Goal: Task Accomplishment & Management: Use online tool/utility

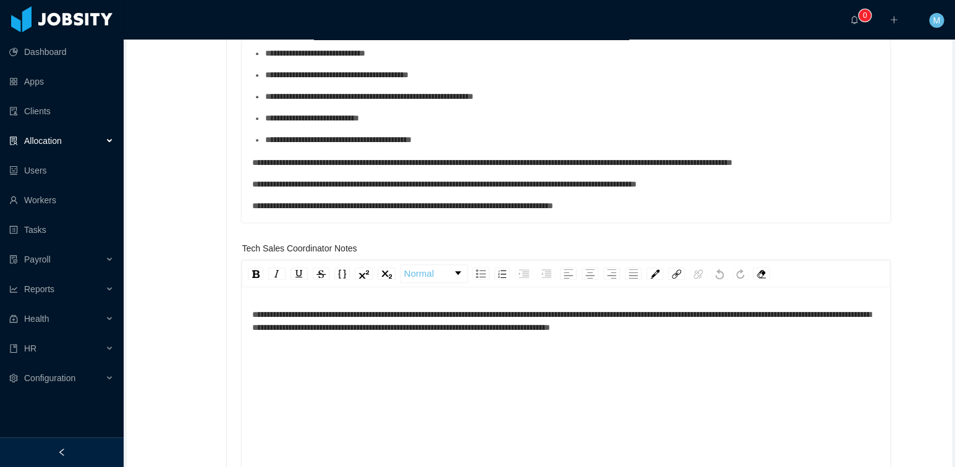
scroll to position [393, 0]
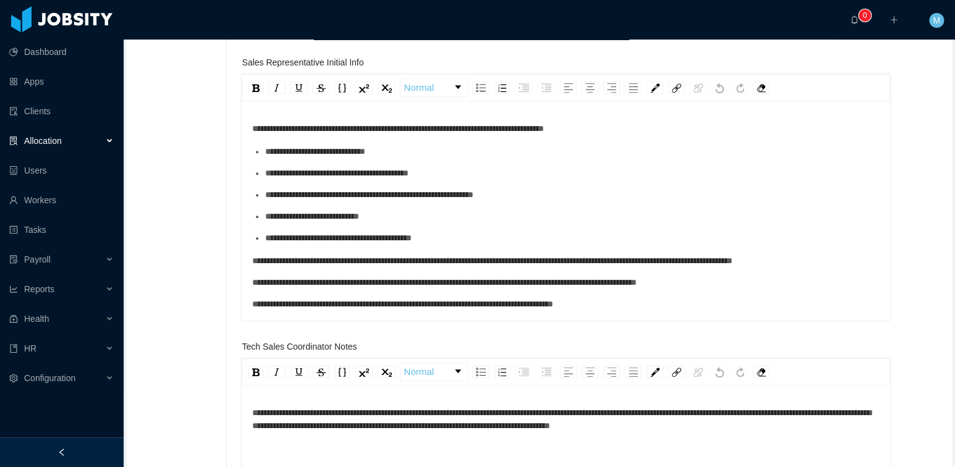
click at [489, 412] on span "**********" at bounding box center [561, 420] width 619 height 22
click at [928, 163] on div "**********" at bounding box center [595, 271] width 707 height 939
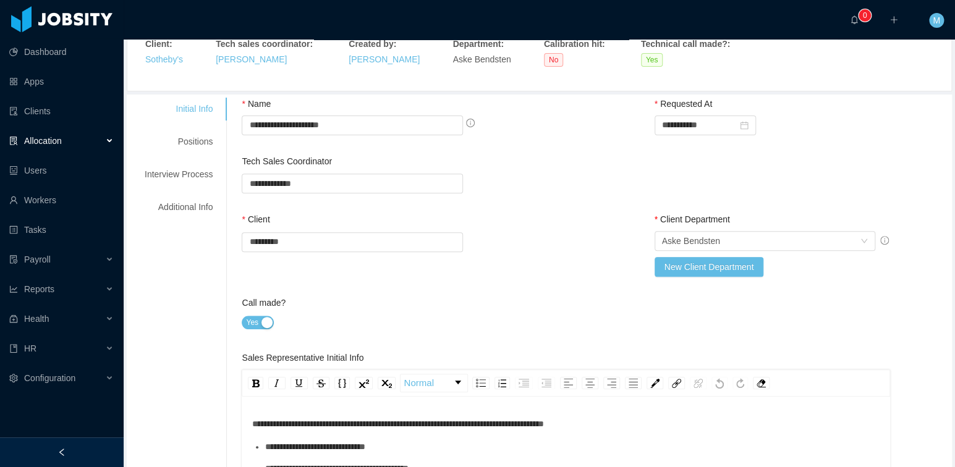
scroll to position [0, 0]
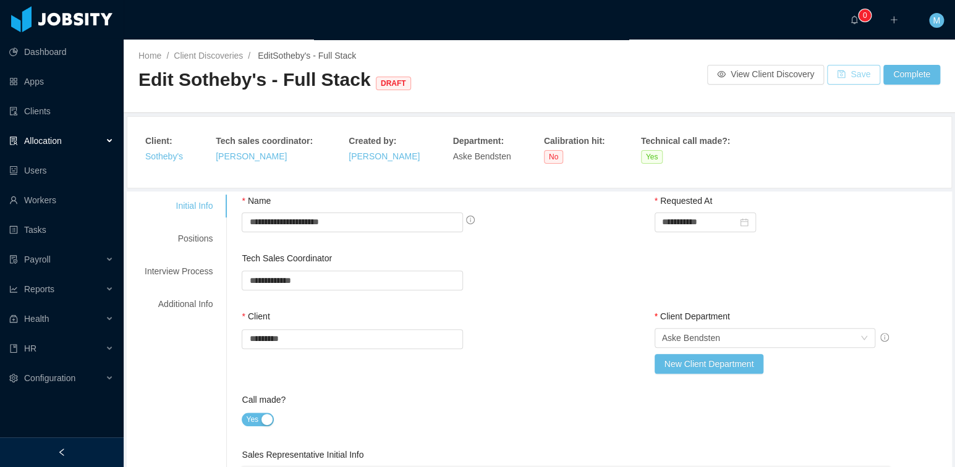
click at [848, 74] on button "Save" at bounding box center [853, 75] width 53 height 20
click at [192, 237] on div "Positions" at bounding box center [179, 239] width 98 height 23
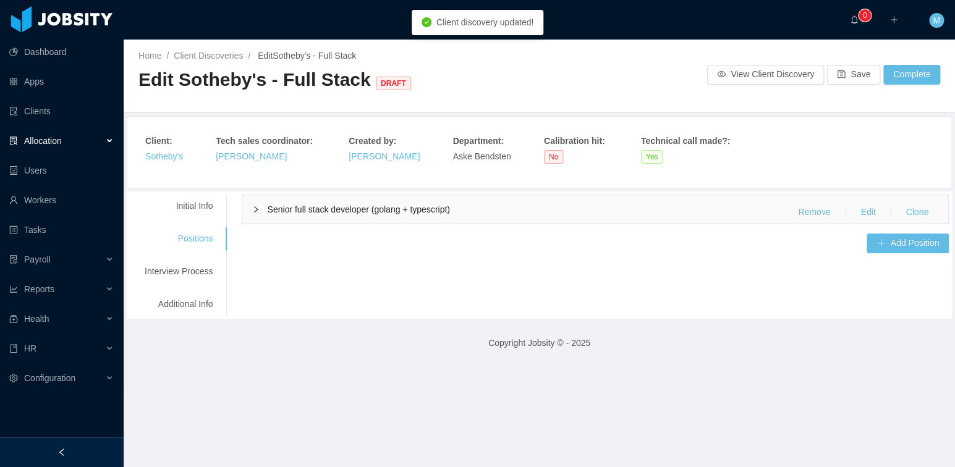
click at [359, 208] on span "Senior full stack developer (golang + typescript)" at bounding box center [358, 210] width 182 height 10
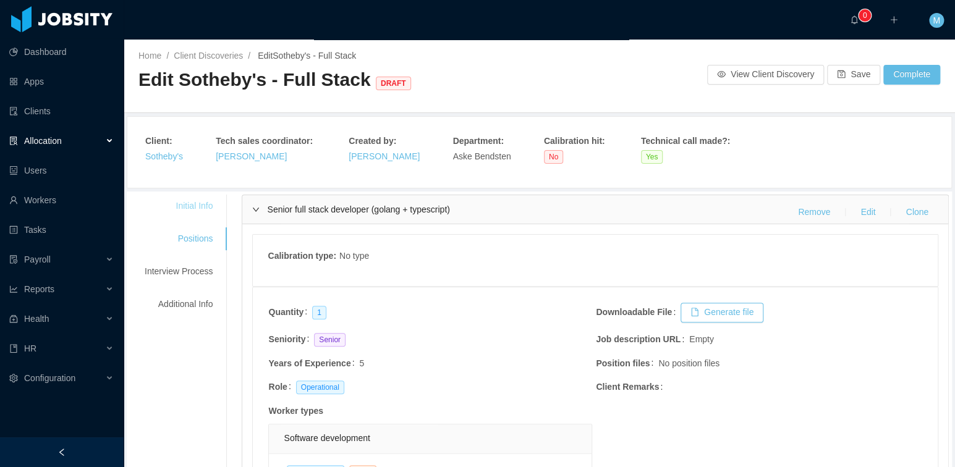
click at [210, 198] on div "Initial Info" at bounding box center [179, 206] width 98 height 23
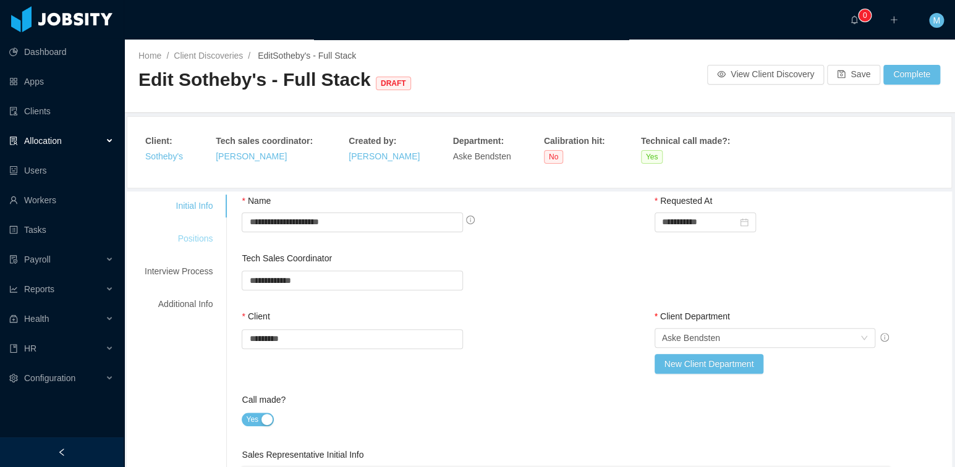
click at [192, 228] on div "Positions" at bounding box center [179, 239] width 98 height 23
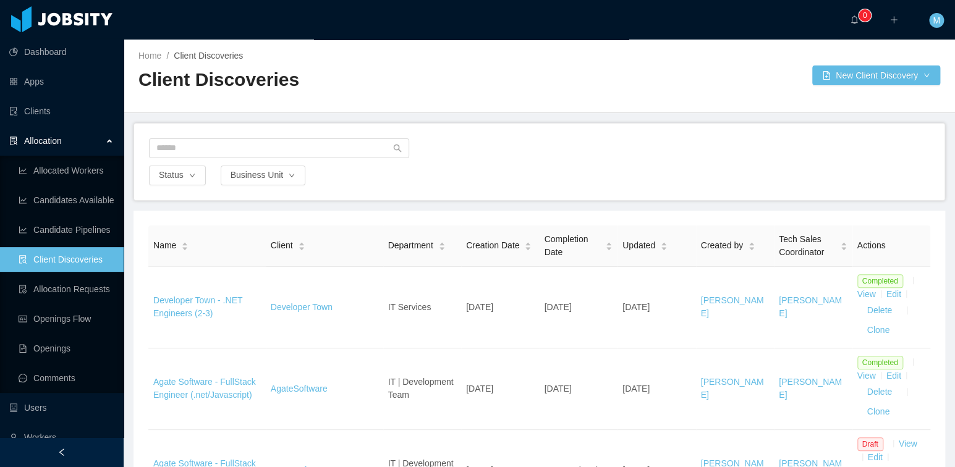
scroll to position [736, 0]
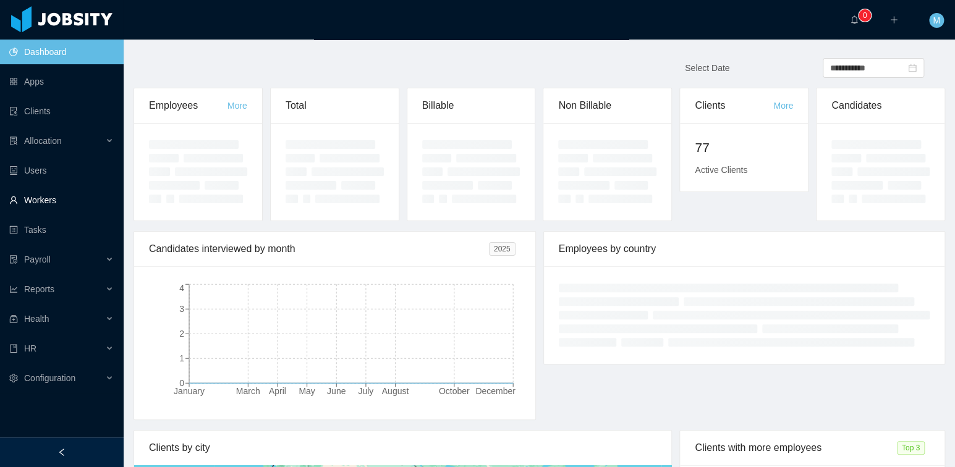
click at [49, 198] on link "Workers" at bounding box center [61, 200] width 105 height 25
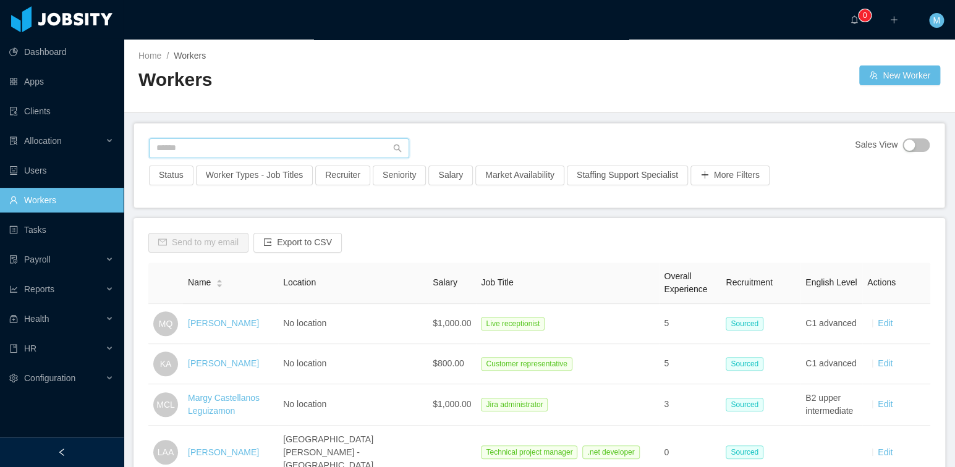
click at [193, 153] on input "text" at bounding box center [279, 149] width 260 height 20
click at [179, 135] on div "Sales View Status Worker Types - Job Titles Recruiter Seniority Salary Market A…" at bounding box center [539, 166] width 811 height 84
click at [192, 152] on input "text" at bounding box center [279, 149] width 260 height 20
paste input "**********"
type input "**********"
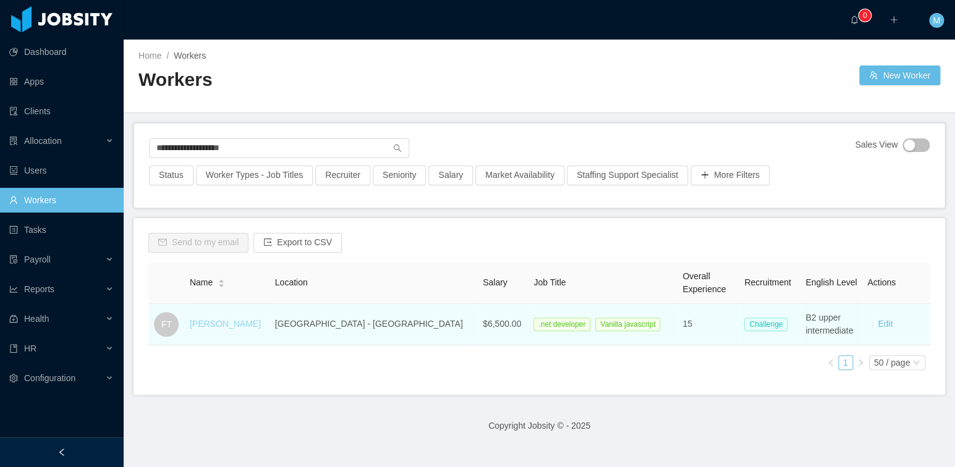
click at [207, 322] on link "Felipe Tofoli" at bounding box center [225, 324] width 71 height 10
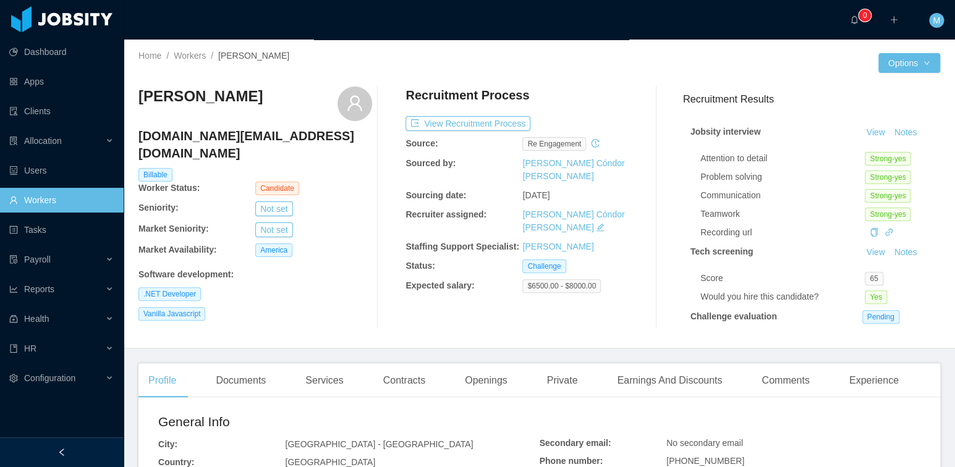
scroll to position [130, 0]
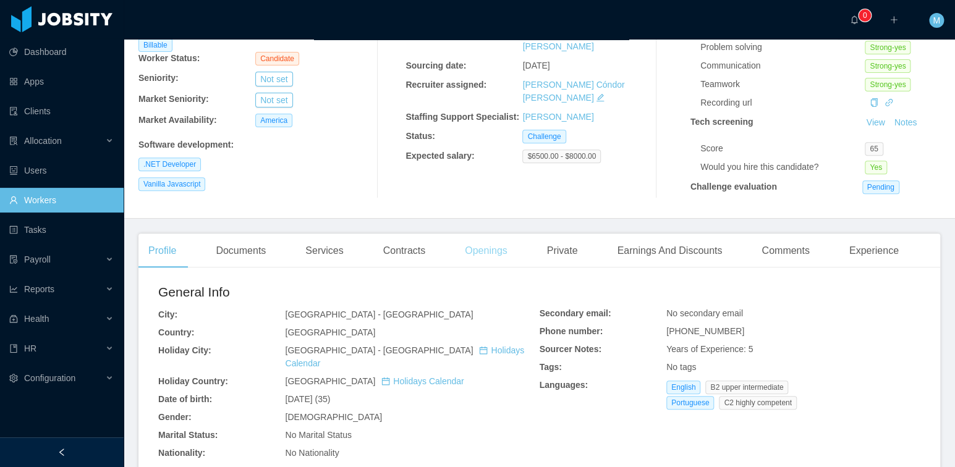
click at [497, 254] on div "Openings" at bounding box center [486, 251] width 62 height 35
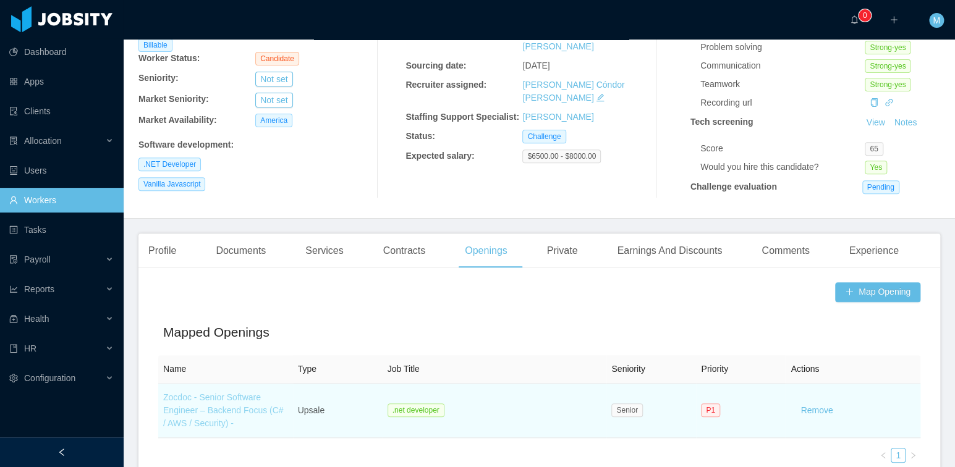
click at [181, 393] on link "Zocdoc - Senior Software Engineer – Backend Focus (C# / AWS / Security) -" at bounding box center [223, 411] width 121 height 36
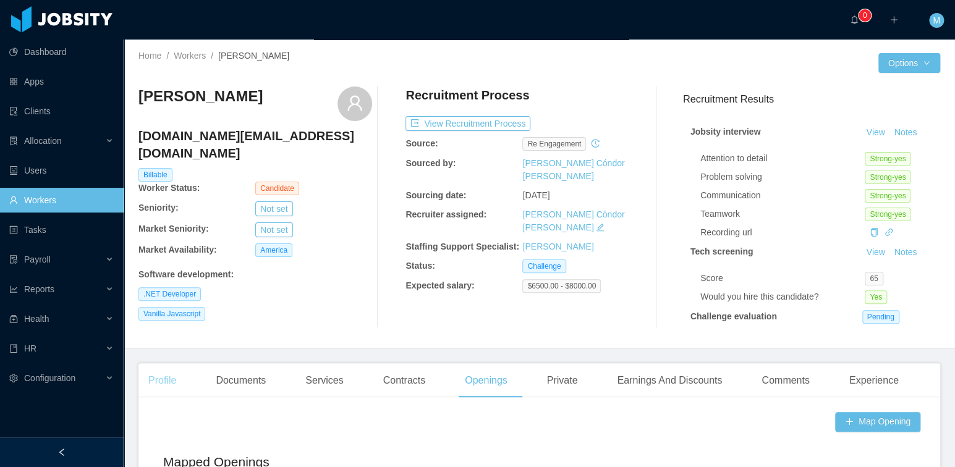
click at [169, 380] on div "Profile" at bounding box center [163, 381] width 48 height 35
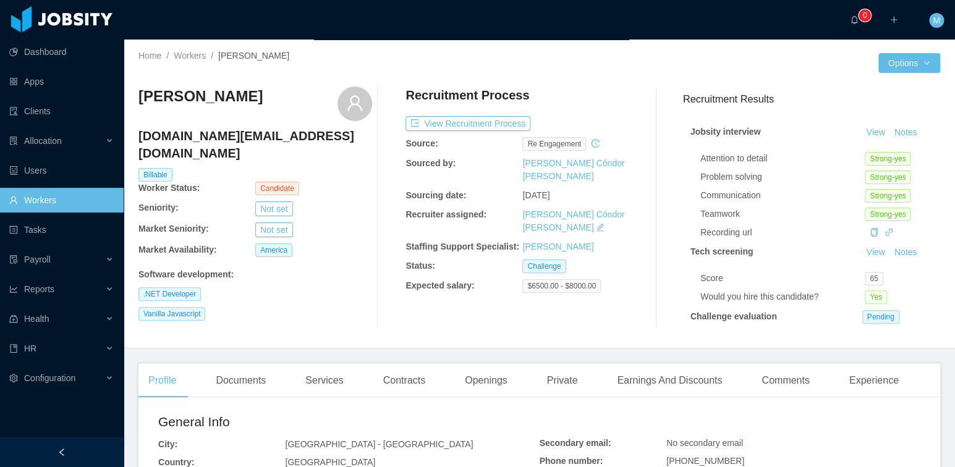
click at [299, 307] on div "Vanilla Javascript" at bounding box center [256, 314] width 234 height 14
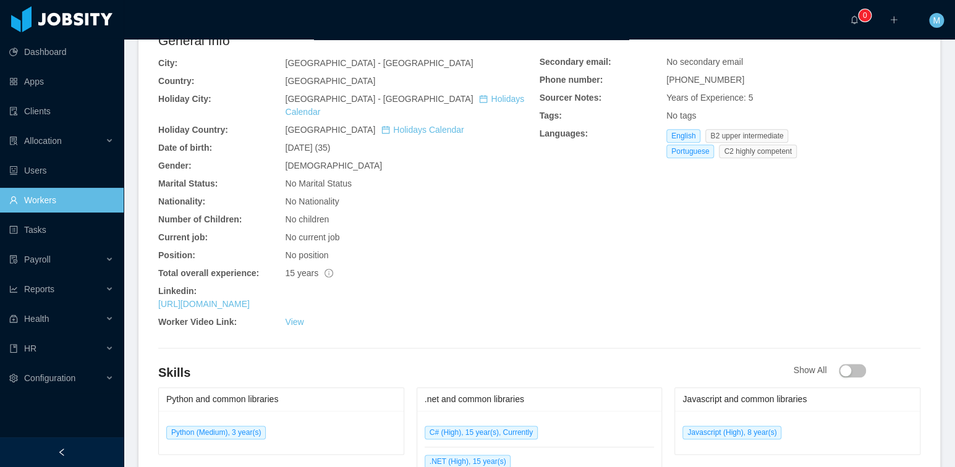
scroll to position [374, 0]
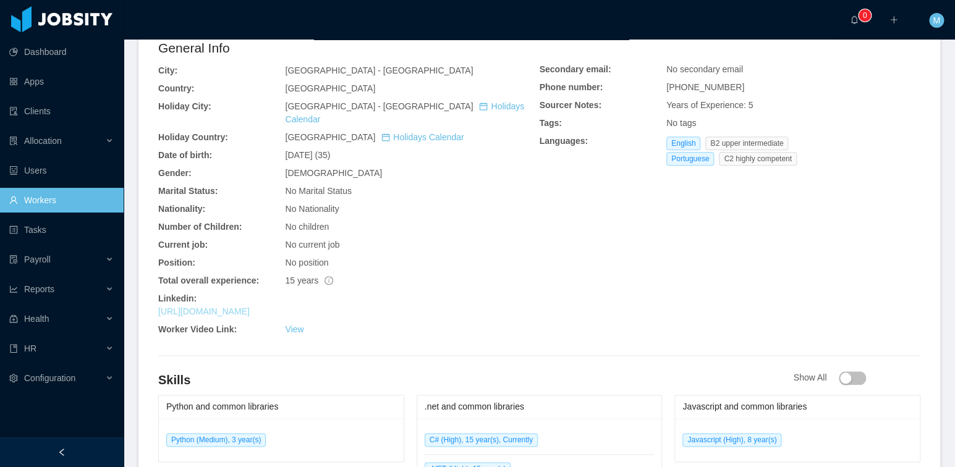
click at [222, 307] on link "https://www.linkedin.com/in/felipetofoli" at bounding box center [204, 312] width 92 height 10
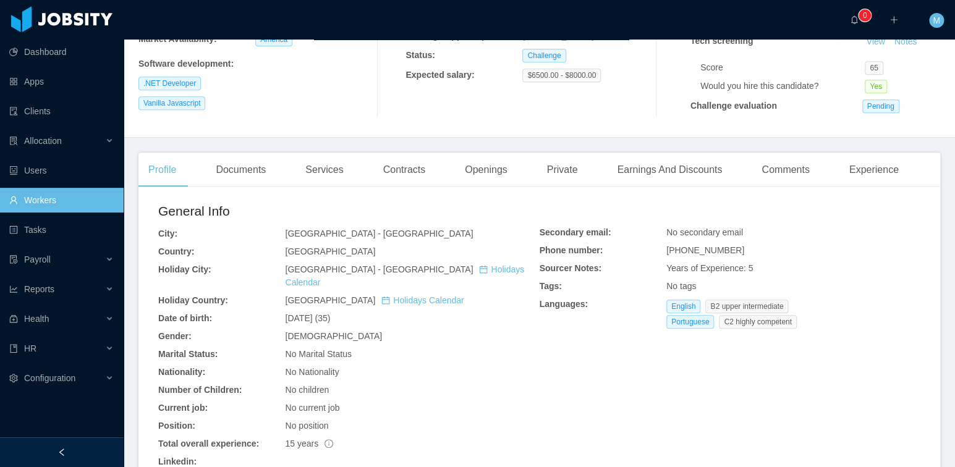
scroll to position [0, 0]
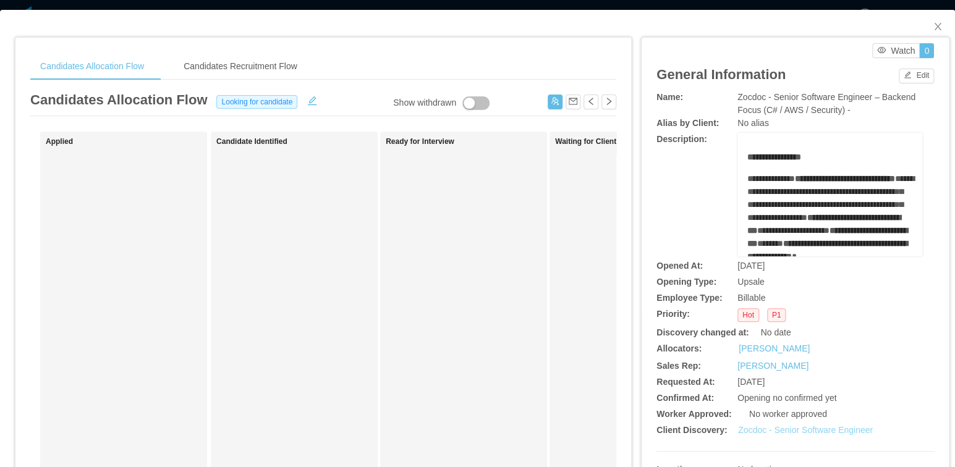
click at [788, 430] on link "Zocdoc - Senior Software Engineer" at bounding box center [805, 430] width 135 height 10
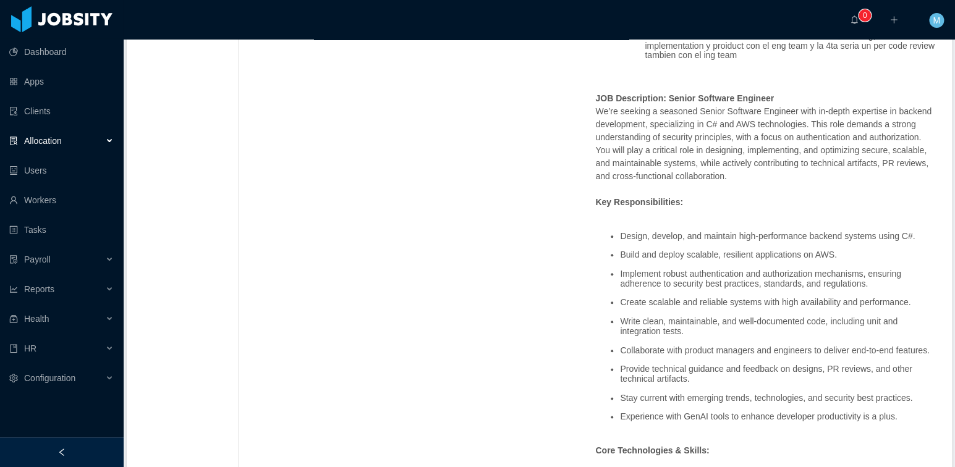
scroll to position [442, 0]
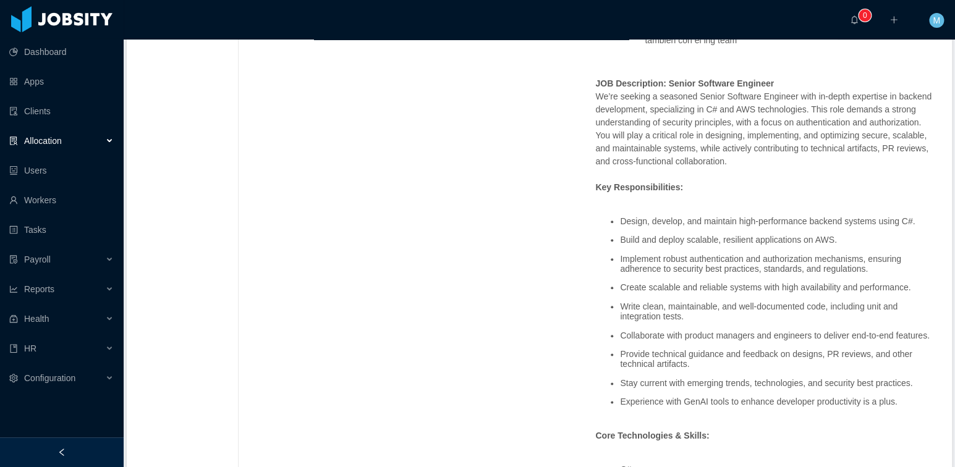
click at [799, 151] on p "JOB Description: Senior Software Engineer We’re seeking a seasoned Senior Softw…" at bounding box center [766, 122] width 342 height 91
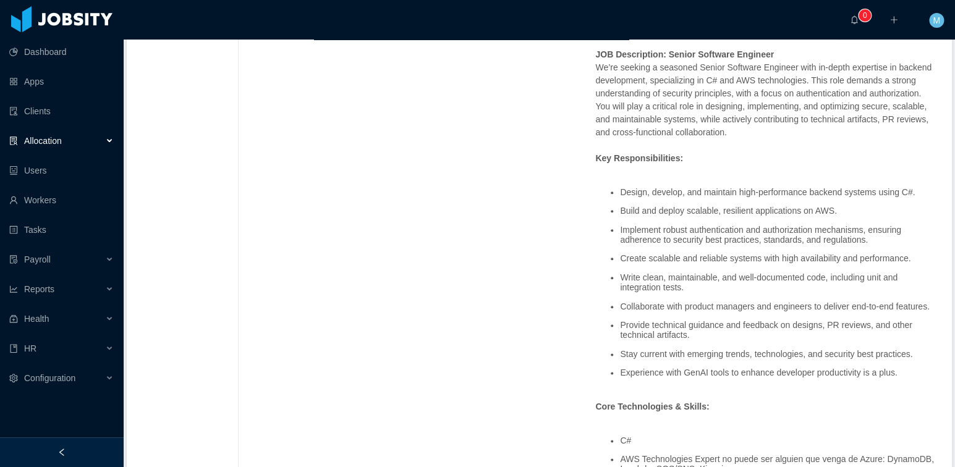
scroll to position [0, 0]
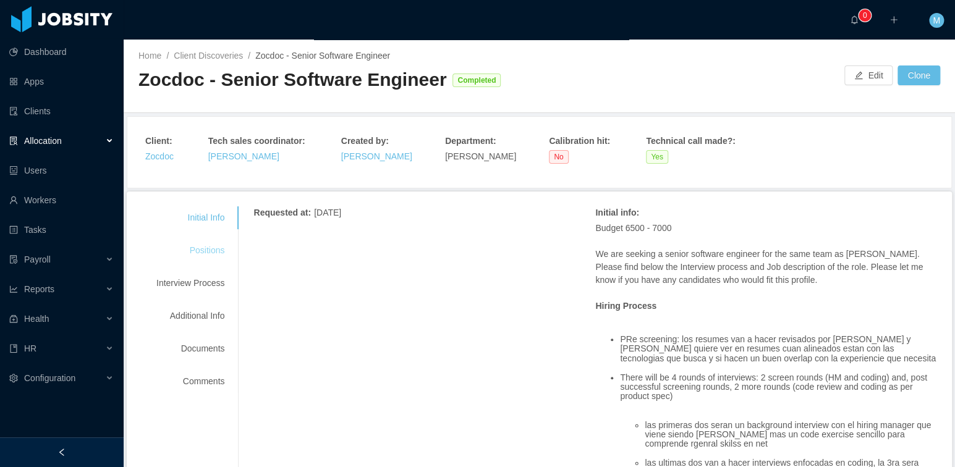
drag, startPoint x: 219, startPoint y: 250, endPoint x: 226, endPoint y: 247, distance: 8.0
click at [218, 250] on div "Positions" at bounding box center [191, 250] width 98 height 23
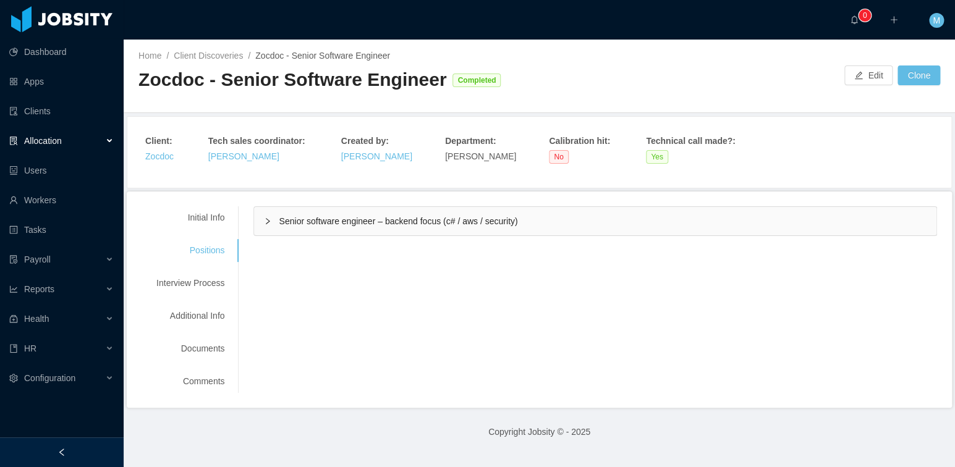
drag, startPoint x: 346, startPoint y: 232, endPoint x: 356, endPoint y: 230, distance: 9.5
click at [346, 232] on div "Senior software engineer – backend focus (c# / aws / security)" at bounding box center [595, 221] width 683 height 28
